Goal: Register for event/course

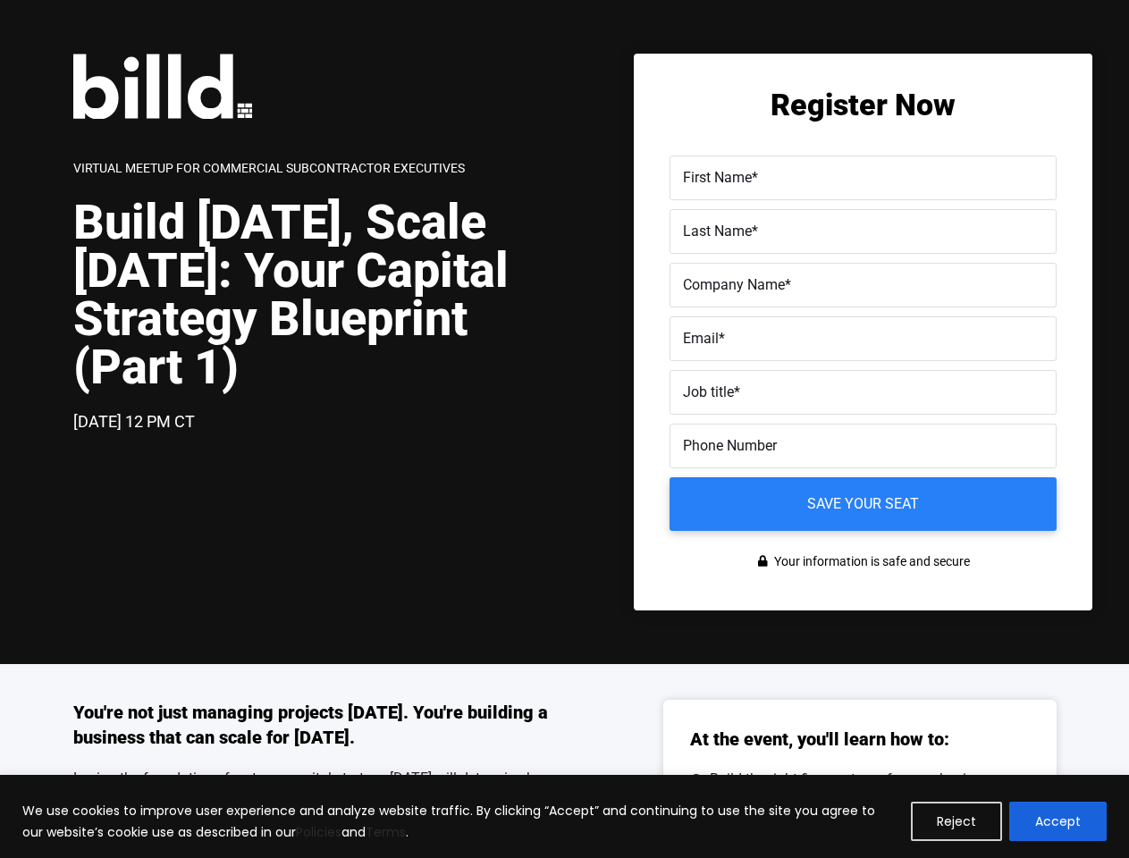
click at [564, 429] on div "[DATE] 12 PM CT" at bounding box center [319, 422] width 492 height 26
click at [958, 822] on button "Reject" at bounding box center [956, 821] width 91 height 39
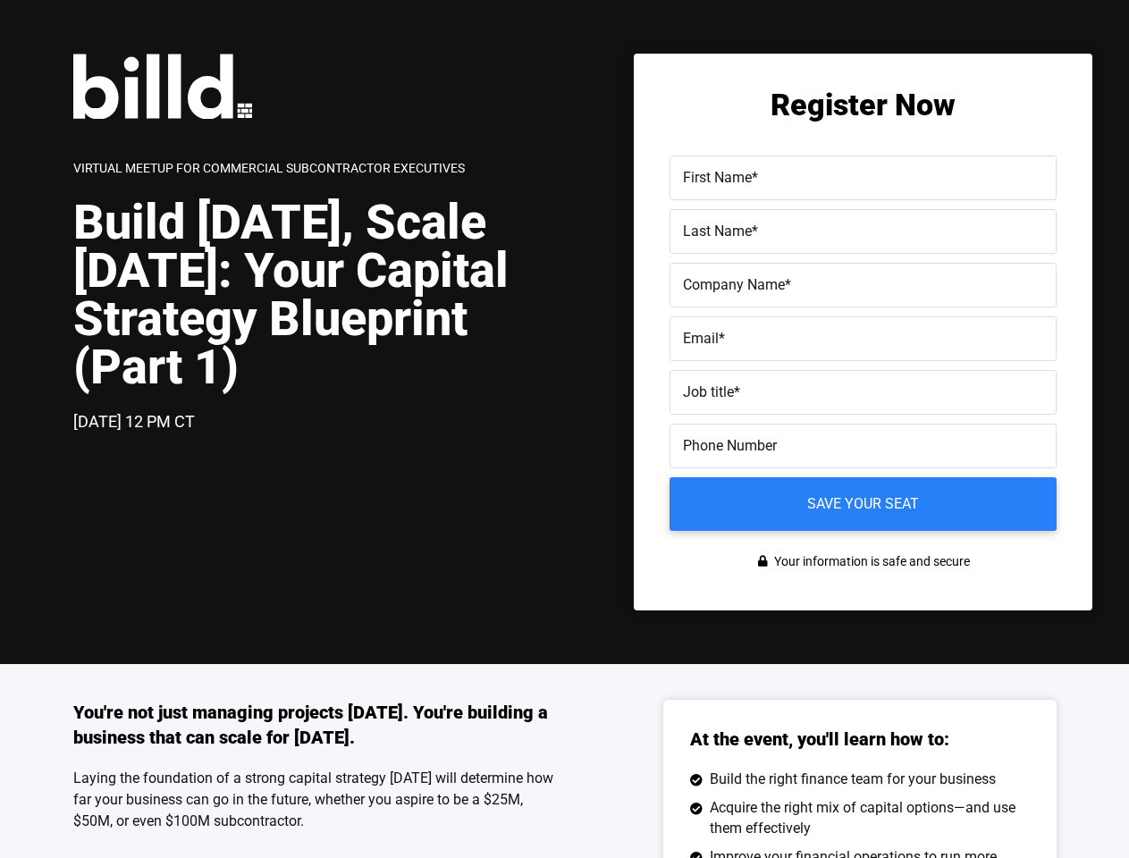
click at [1059, 822] on div "You're not just managing projects [DATE]. You're building a business that can s…" at bounding box center [564, 870] width 1129 height 413
click at [863, 343] on label "Email *" at bounding box center [863, 339] width 360 height 26
click at [863, 343] on input "Email *" at bounding box center [863, 338] width 387 height 45
